Goal: Task Accomplishment & Management: Manage account settings

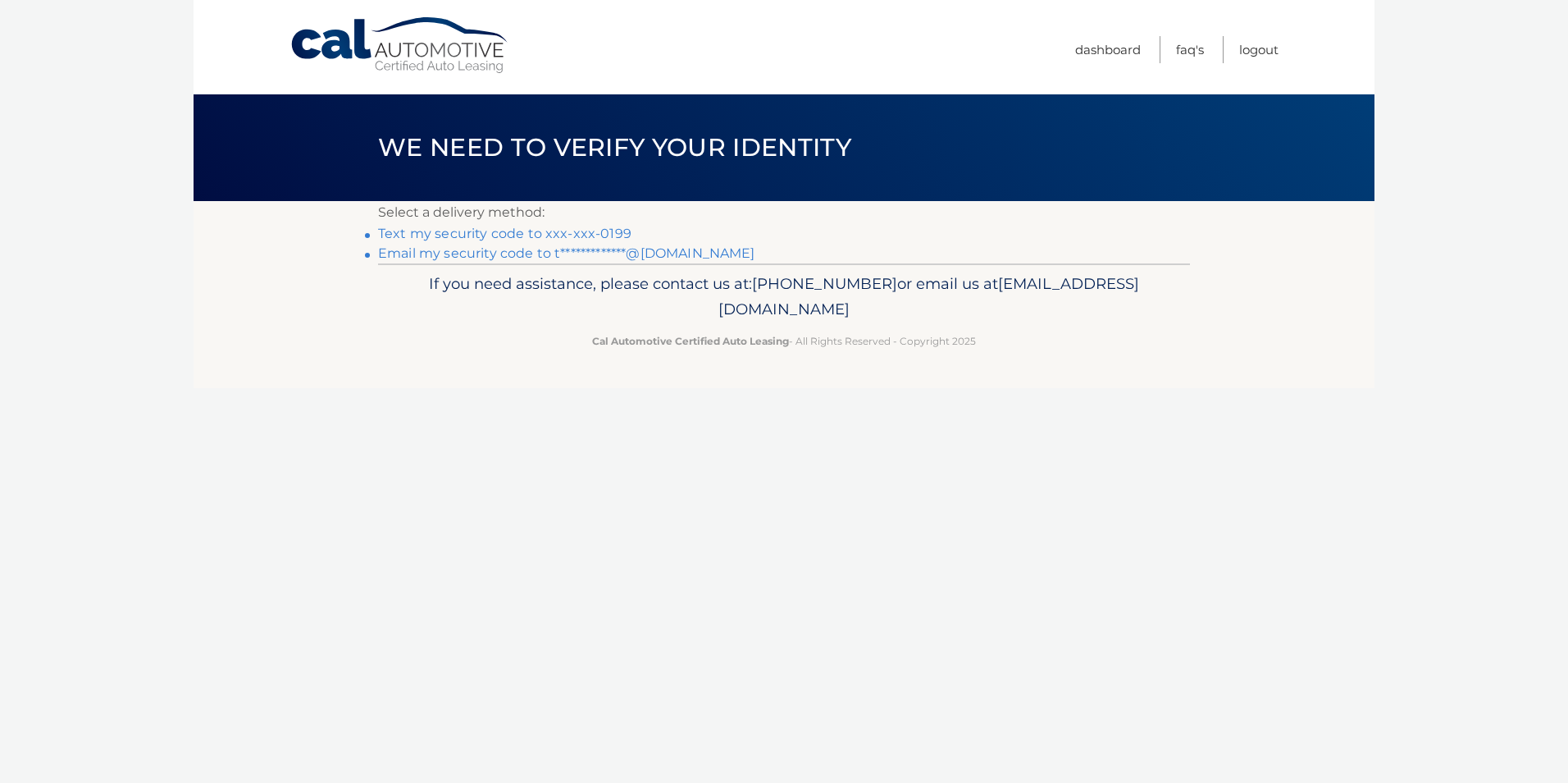
click at [446, 234] on link "Text my security code to xxx-xxx-0199" at bounding box center [504, 233] width 253 height 15
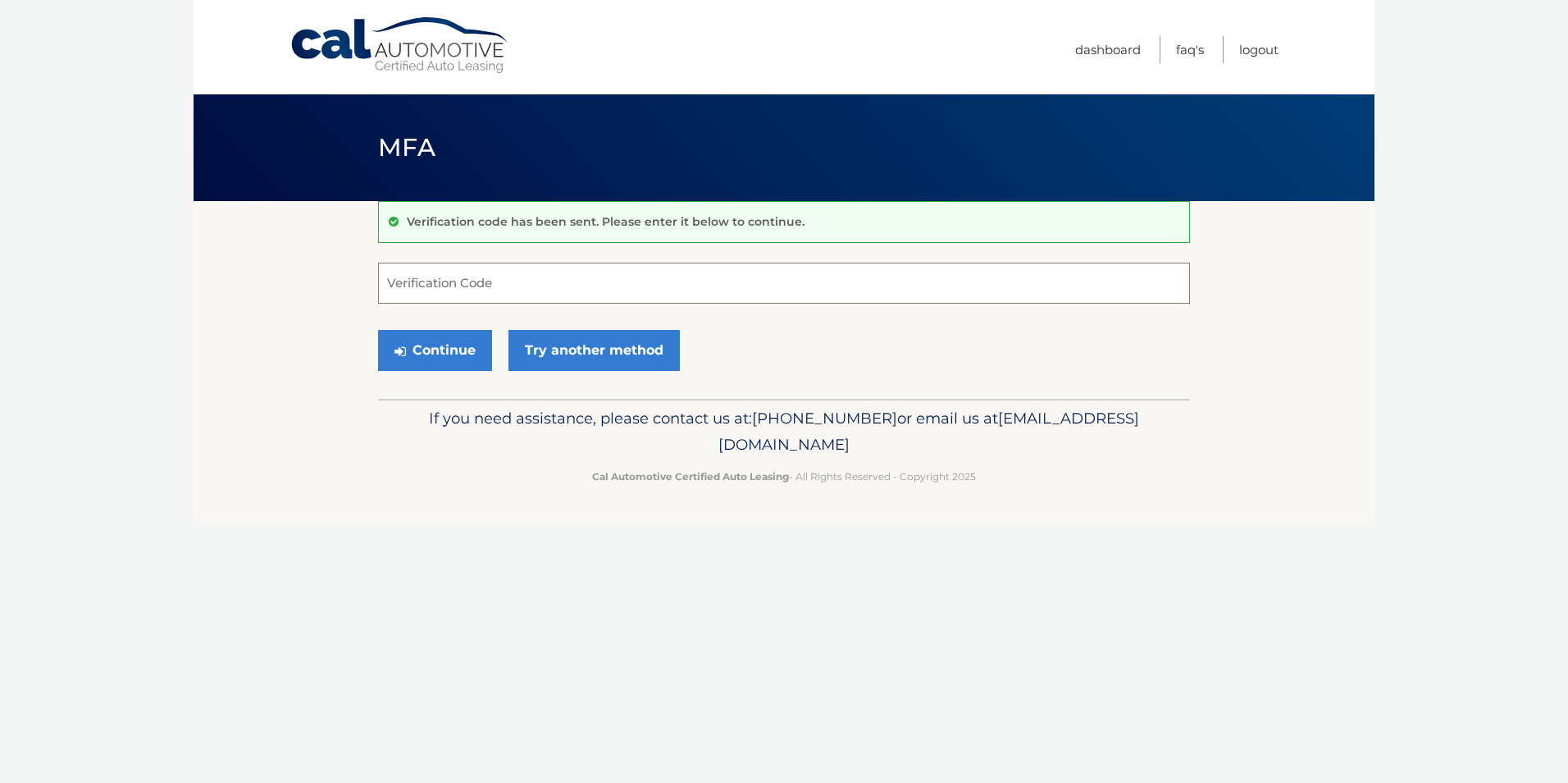
click at [462, 292] on input "Verification Code" at bounding box center [784, 283] width 812 height 41
type input "481820"
click at [451, 359] on button "Continue" at bounding box center [435, 351] width 114 height 41
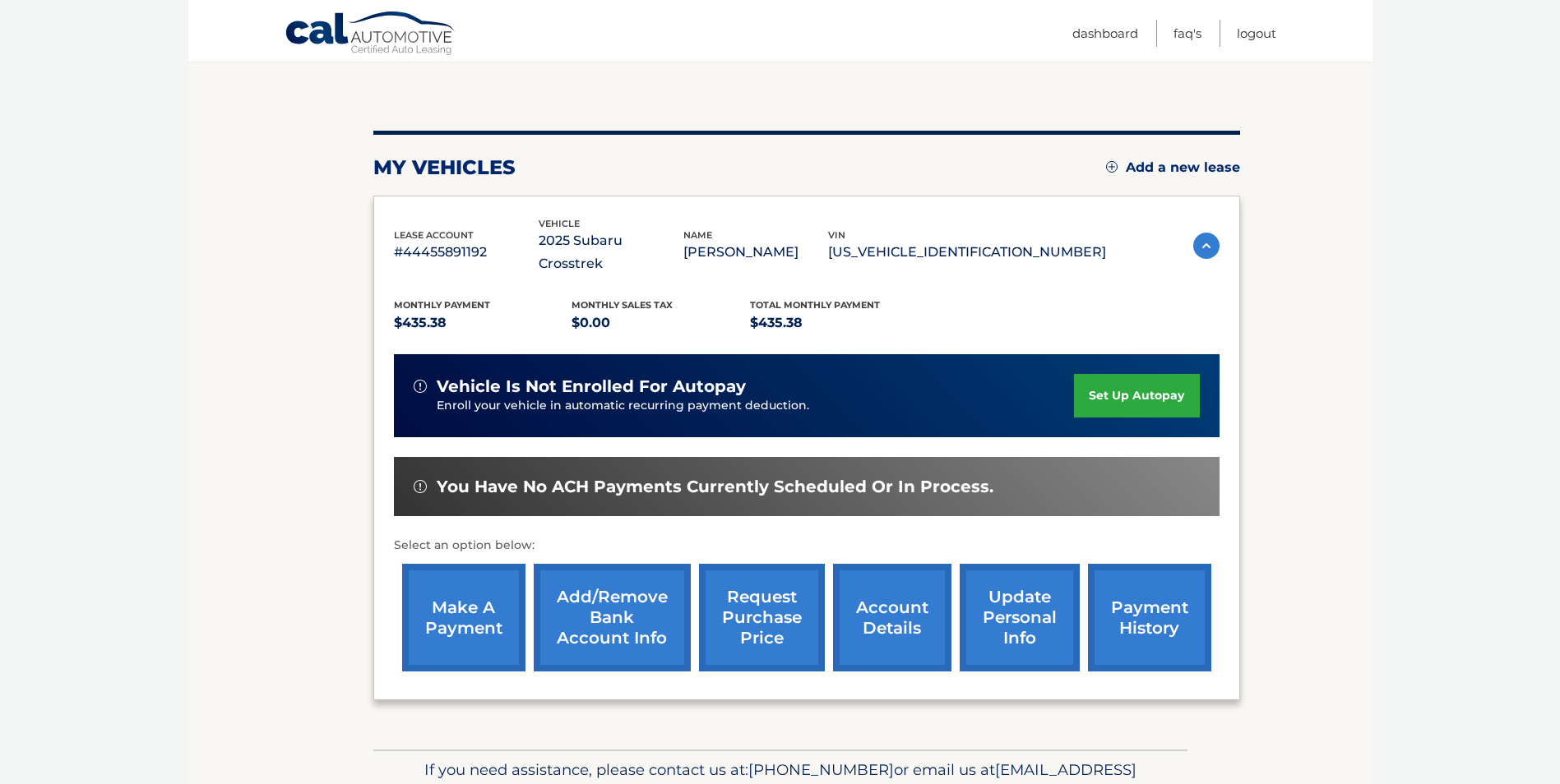
scroll to position [212, 0]
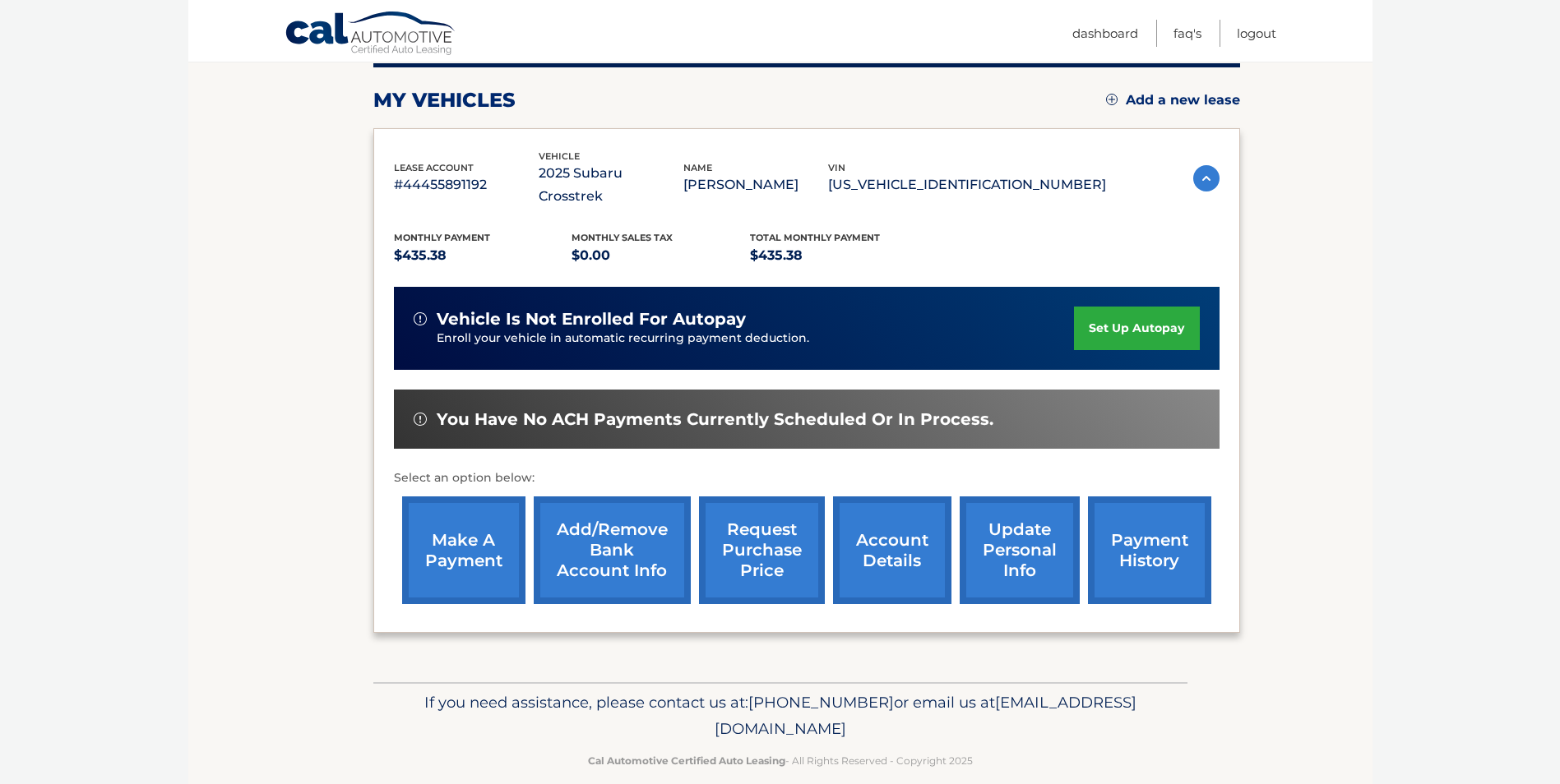
click at [427, 531] on link "make a payment" at bounding box center [464, 550] width 124 height 108
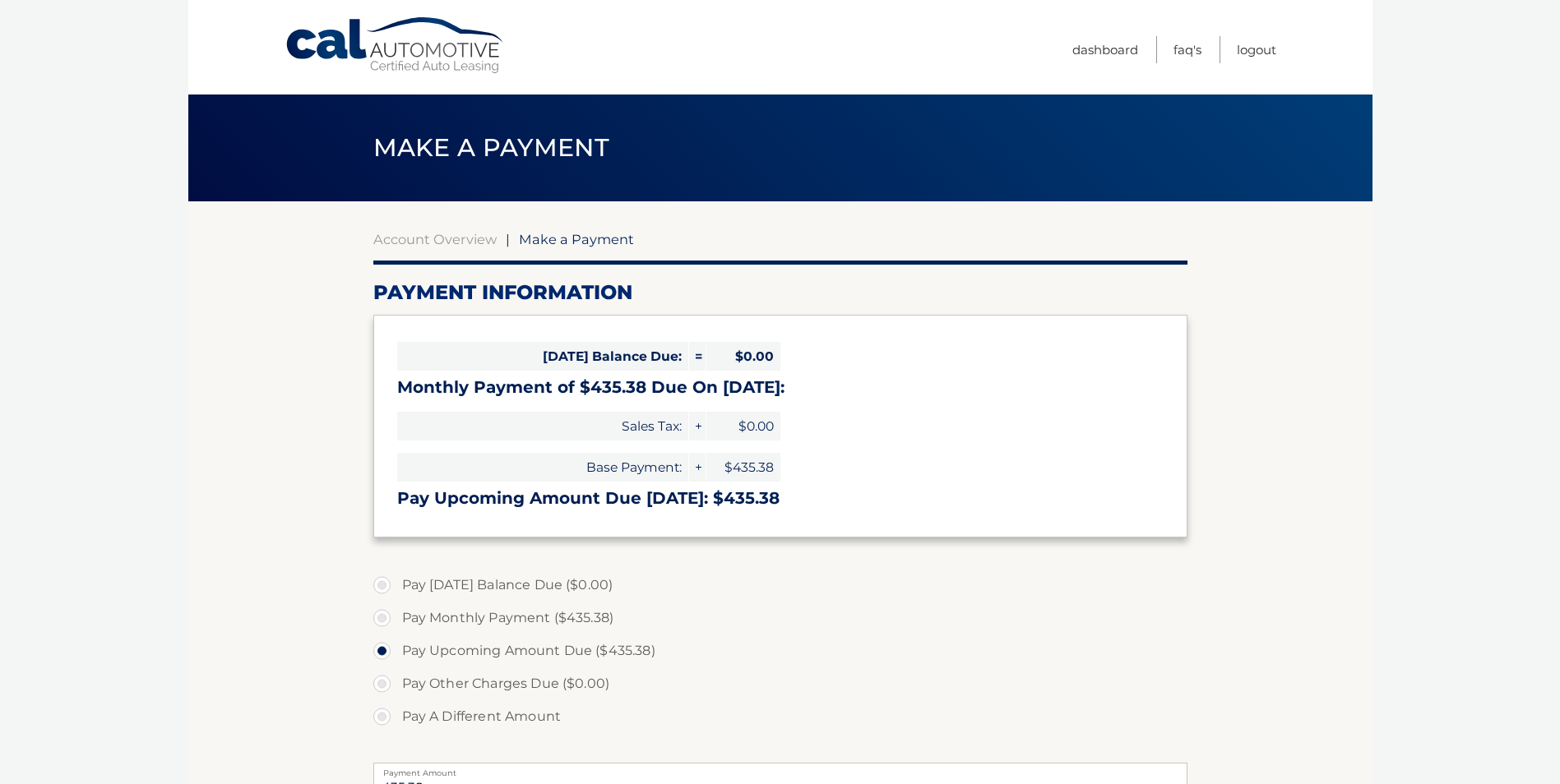
select select "YTQwNDFmMTYtNzI4OS00YjkyLWE3YWYtOGJiMGE5MmI0N2Zi"
click at [1269, 52] on link "Logout" at bounding box center [1256, 49] width 39 height 27
